Goal: Task Accomplishment & Management: Manage account settings

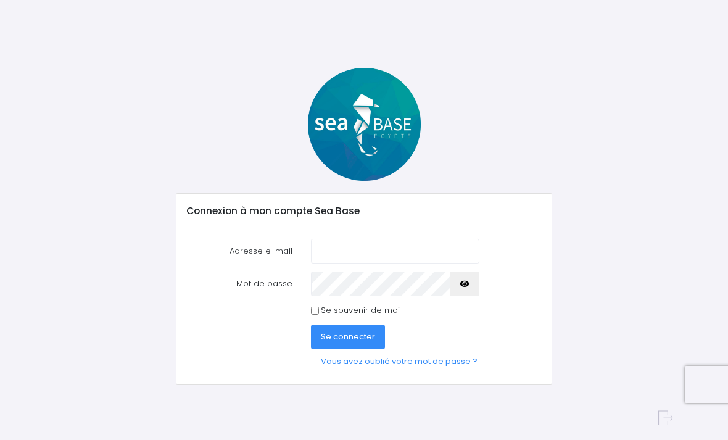
click at [398, 247] on input "Adresse e-mail" at bounding box center [395, 251] width 168 height 25
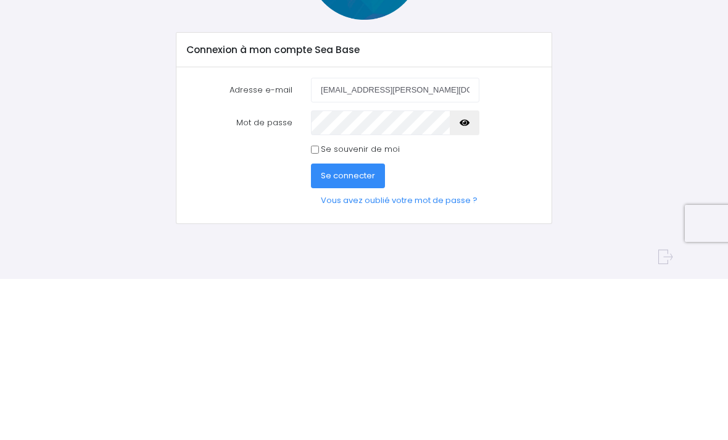
type input "[EMAIL_ADDRESS][PERSON_NAME][DOMAIN_NAME]"
click at [465, 271] on button "button" at bounding box center [465, 283] width 30 height 25
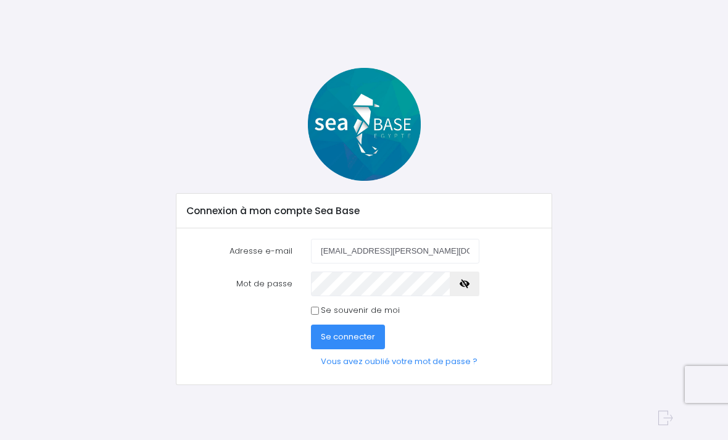
click at [470, 287] on button "button" at bounding box center [465, 283] width 30 height 25
click at [475, 283] on button "button" at bounding box center [465, 283] width 30 height 25
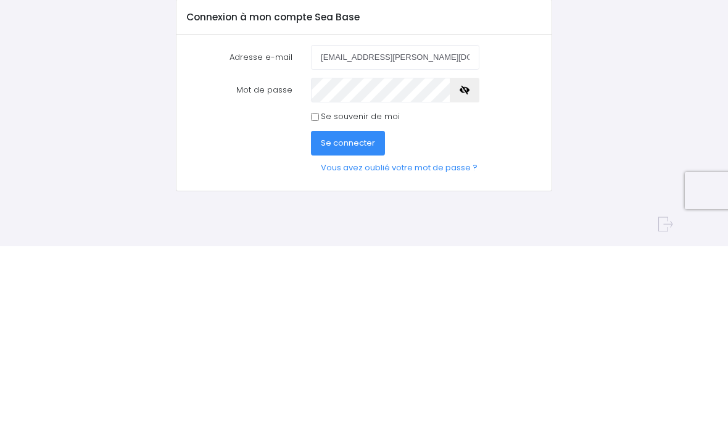
click at [344, 331] on span "Se connecter" at bounding box center [348, 337] width 54 height 12
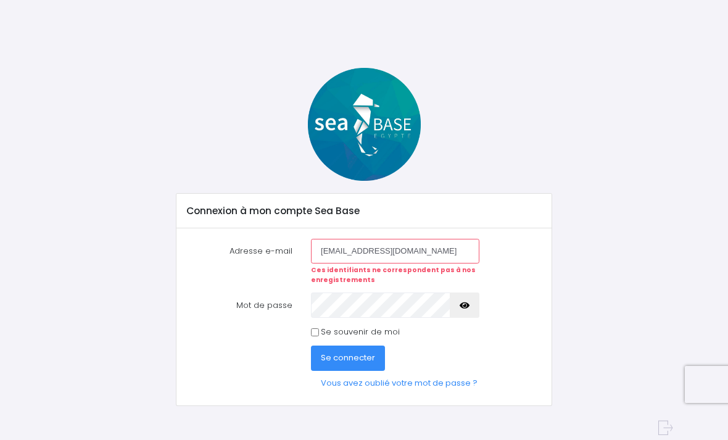
click at [434, 381] on link "Vous avez oublié votre mot de passe ?" at bounding box center [399, 383] width 176 height 25
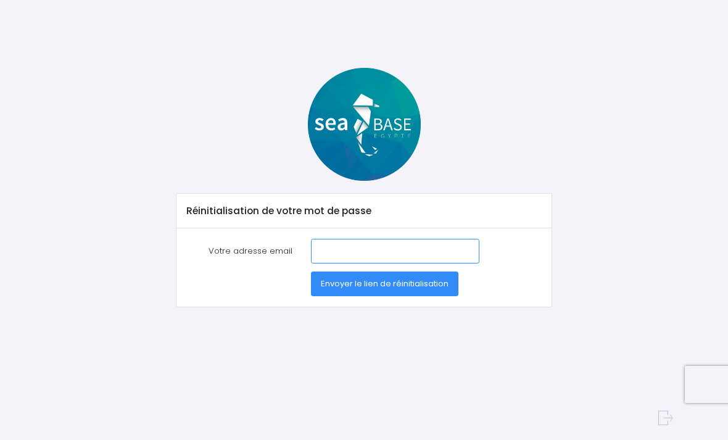
click at [381, 253] on input "Votre adresse email" at bounding box center [395, 251] width 168 height 25
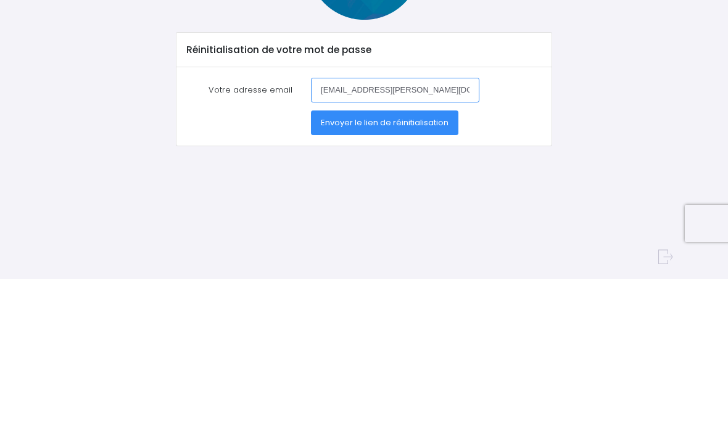
type input "[EMAIL_ADDRESS][PERSON_NAME][DOMAIN_NAME]"
click at [432, 278] on span "Envoyer le lien de réinitialisation" at bounding box center [385, 284] width 128 height 12
